Goal: Task Accomplishment & Management: Complete application form

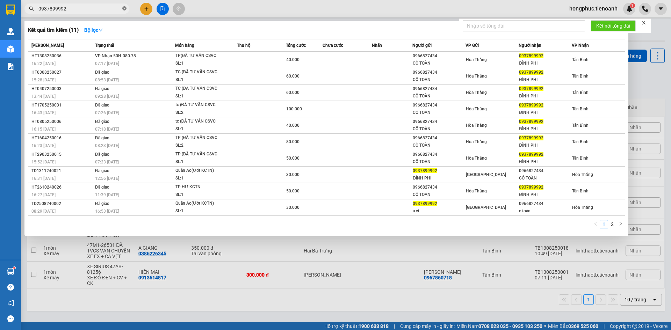
click at [124, 9] on icon "close-circle" at bounding box center [124, 8] width 4 height 4
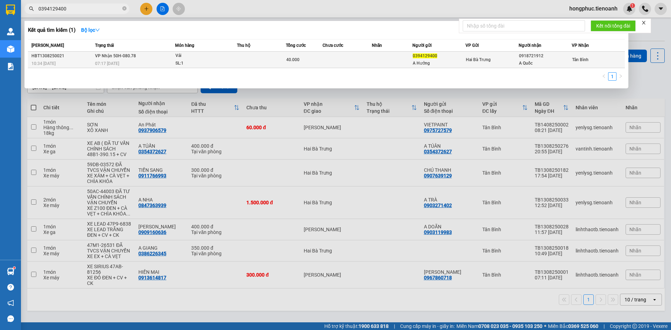
type input "0394129400"
click at [117, 62] on span "07:17 [DATE]" at bounding box center [107, 63] width 24 height 5
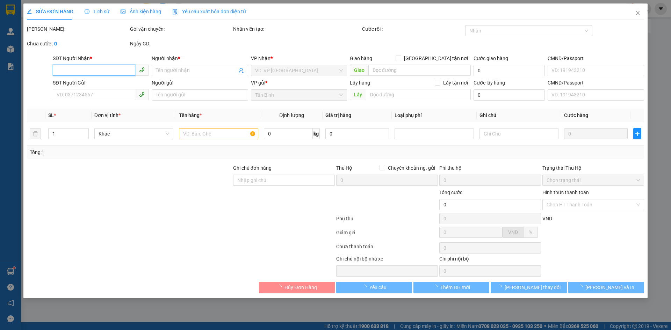
type input "0918721912"
type input "A Quốc"
type input "0394129400"
type input "A Hưởng"
type input "240945317"
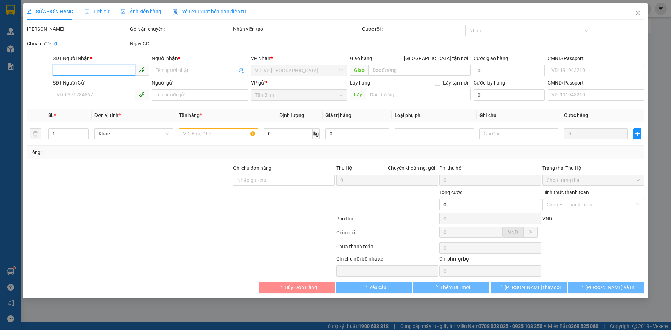
type input "40.000"
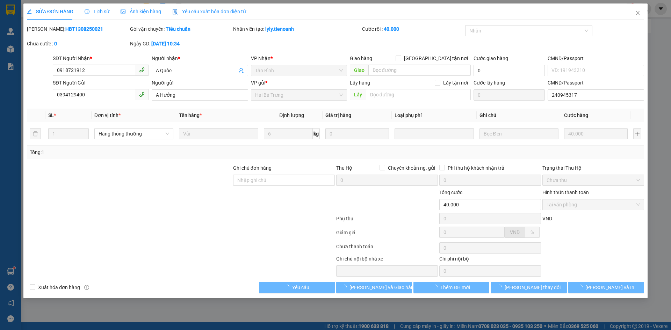
click at [95, 13] on span "Lịch sử" at bounding box center [97, 12] width 25 height 6
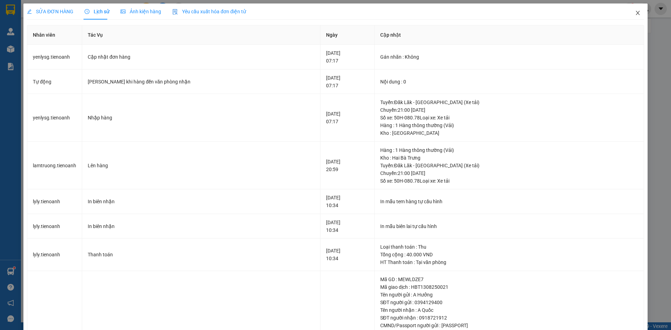
drag, startPoint x: 632, startPoint y: 11, endPoint x: 171, endPoint y: 12, distance: 461.3
click at [635, 11] on icon "close" at bounding box center [638, 13] width 6 height 6
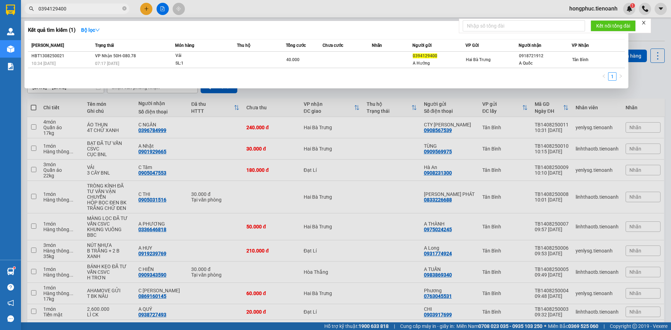
click at [91, 10] on input "0394129400" at bounding box center [79, 9] width 82 height 8
